Goal: Task Accomplishment & Management: Use online tool/utility

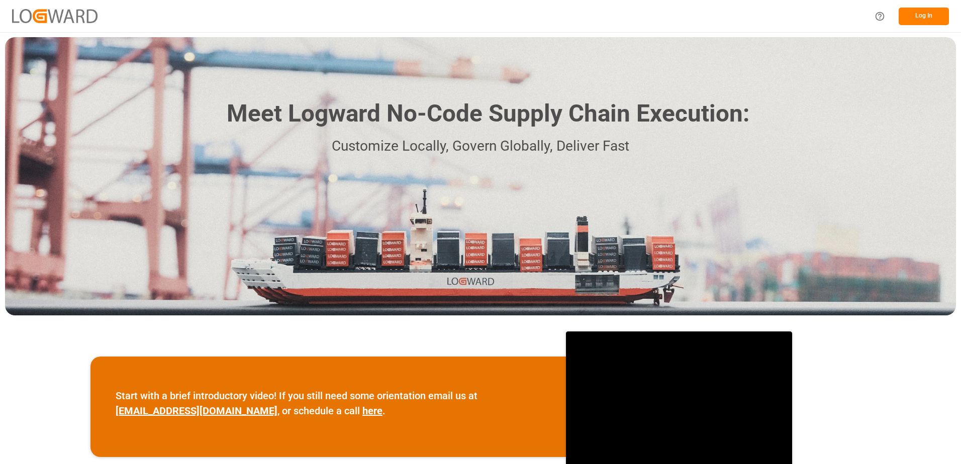
click at [923, 14] on button "Log In" at bounding box center [924, 17] width 50 height 18
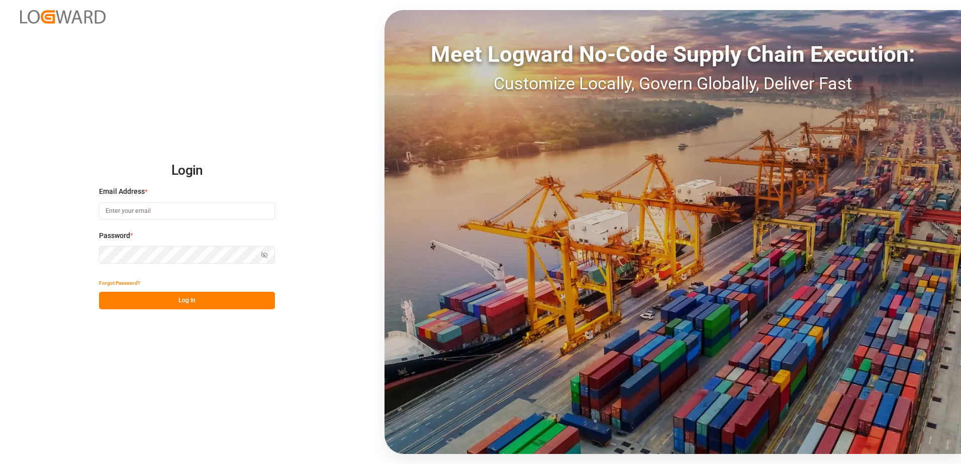
type input "[PERSON_NAME][EMAIL_ADDRESS][PERSON_NAME][DOMAIN_NAME]"
click at [220, 299] on button "Log In" at bounding box center [187, 301] width 176 height 18
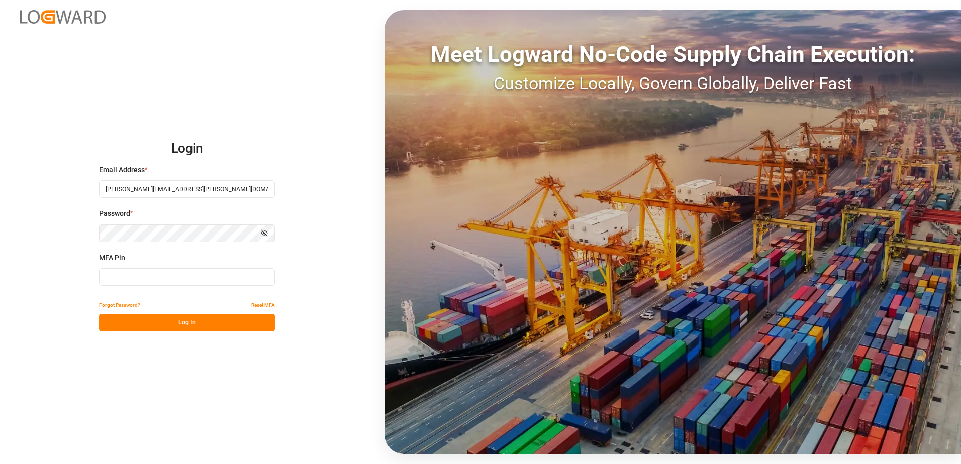
click at [233, 278] on input at bounding box center [187, 277] width 176 height 18
type input "460118"
click at [227, 318] on button "Log In" at bounding box center [187, 323] width 176 height 18
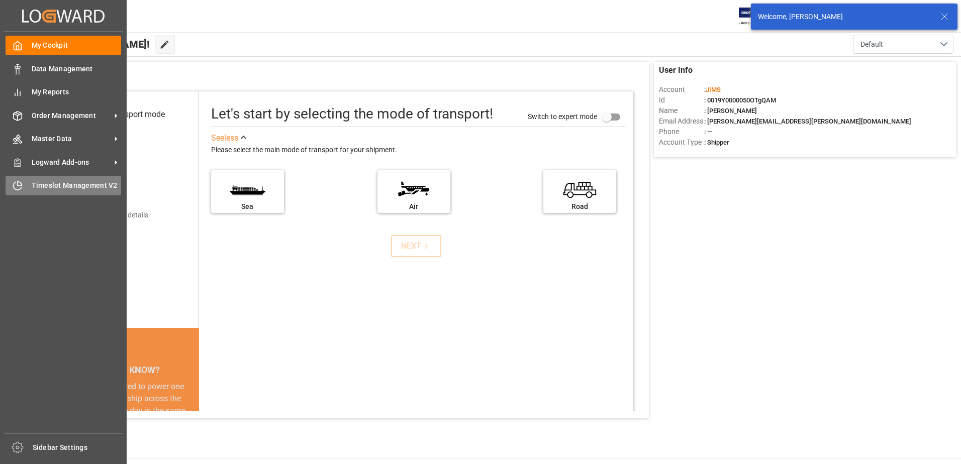
click at [31, 191] on div "Timeslot Management V2 Timeslot Management V2" at bounding box center [64, 186] width 116 height 20
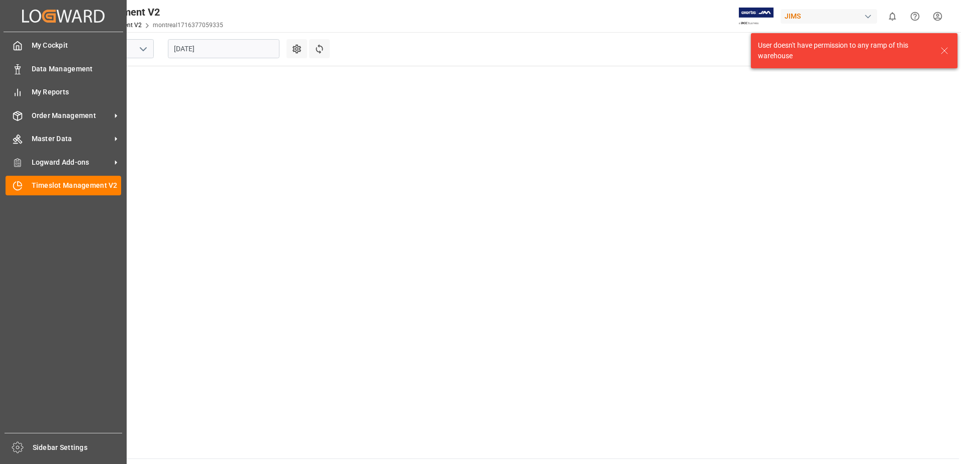
scroll to position [352, 0]
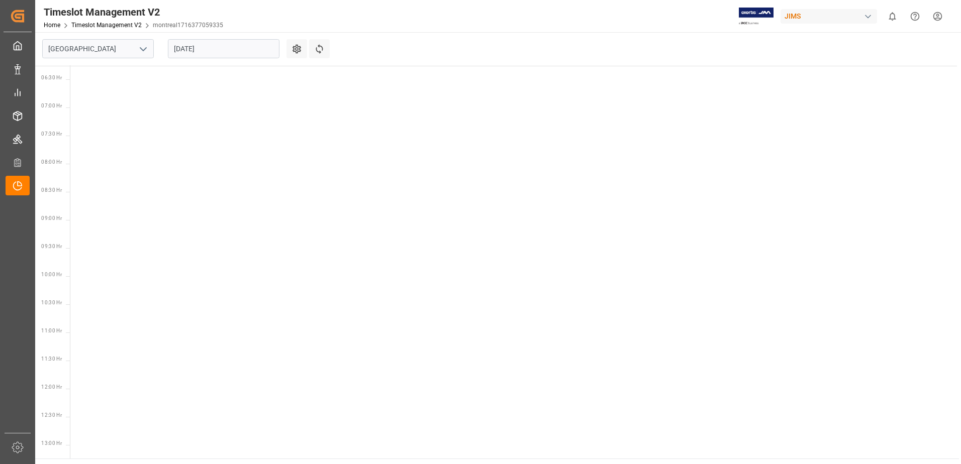
click at [140, 48] on icon "open menu" at bounding box center [143, 49] width 12 height 12
click at [104, 87] on div "Southaven" at bounding box center [98, 93] width 111 height 23
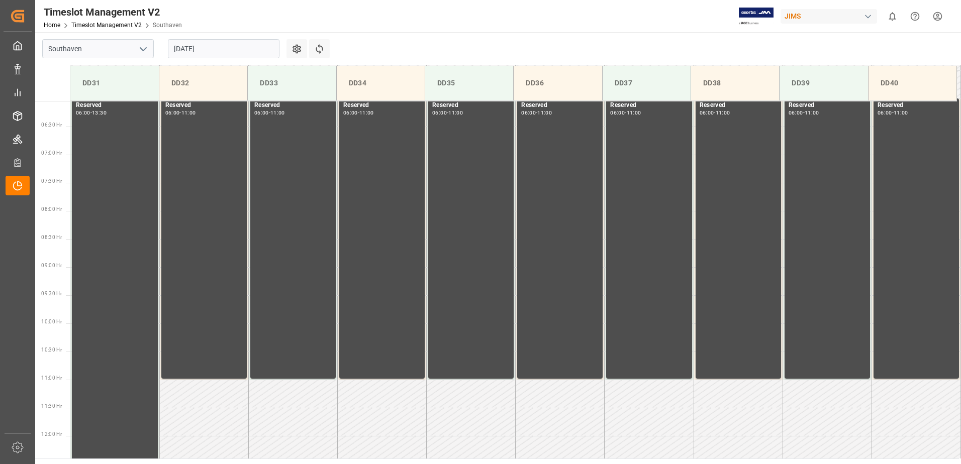
scroll to position [388, 0]
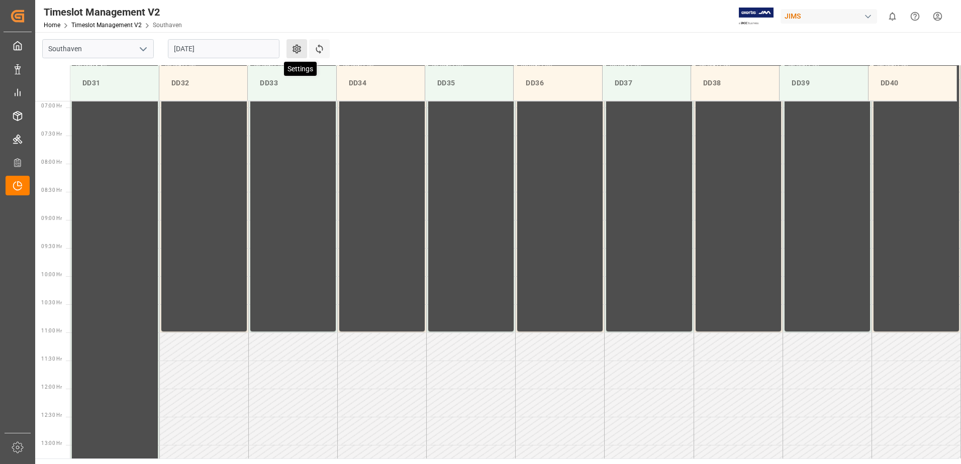
click at [301, 50] on icon at bounding box center [297, 49] width 9 height 9
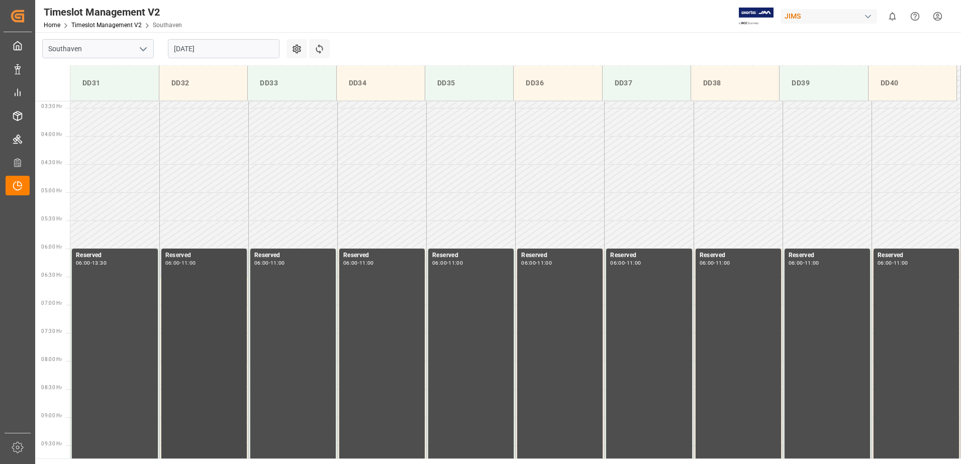
scroll to position [186, 0]
